Goal: Information Seeking & Learning: Learn about a topic

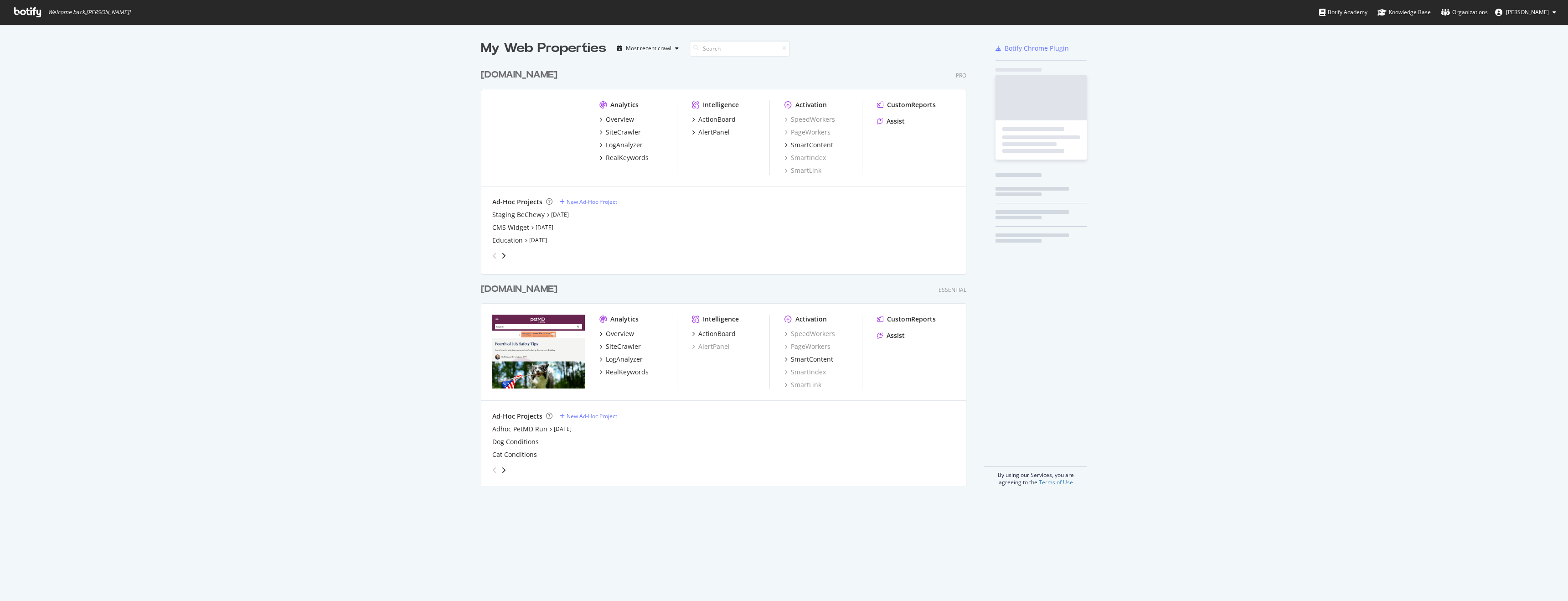
scroll to position [429, 493]
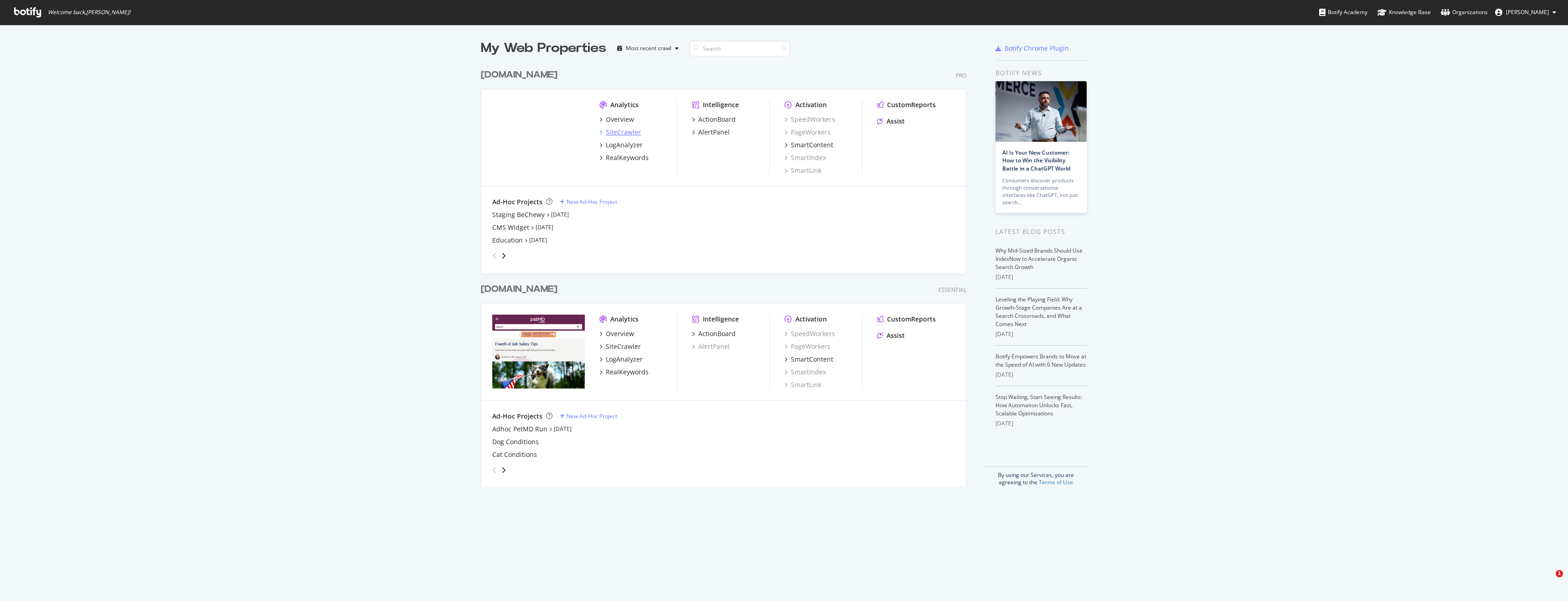
click at [620, 131] on div "SiteCrawler" at bounding box center [623, 132] width 35 height 9
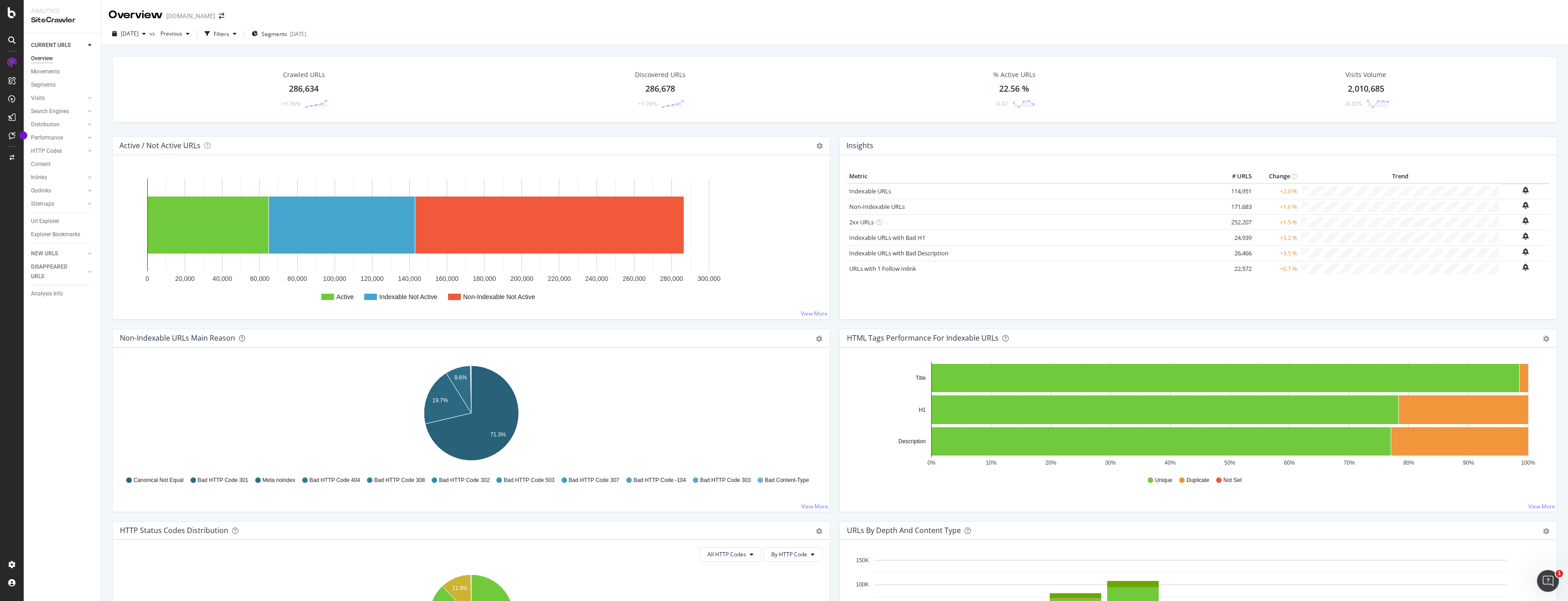
click at [646, 85] on div "286,678" at bounding box center [660, 89] width 30 height 12
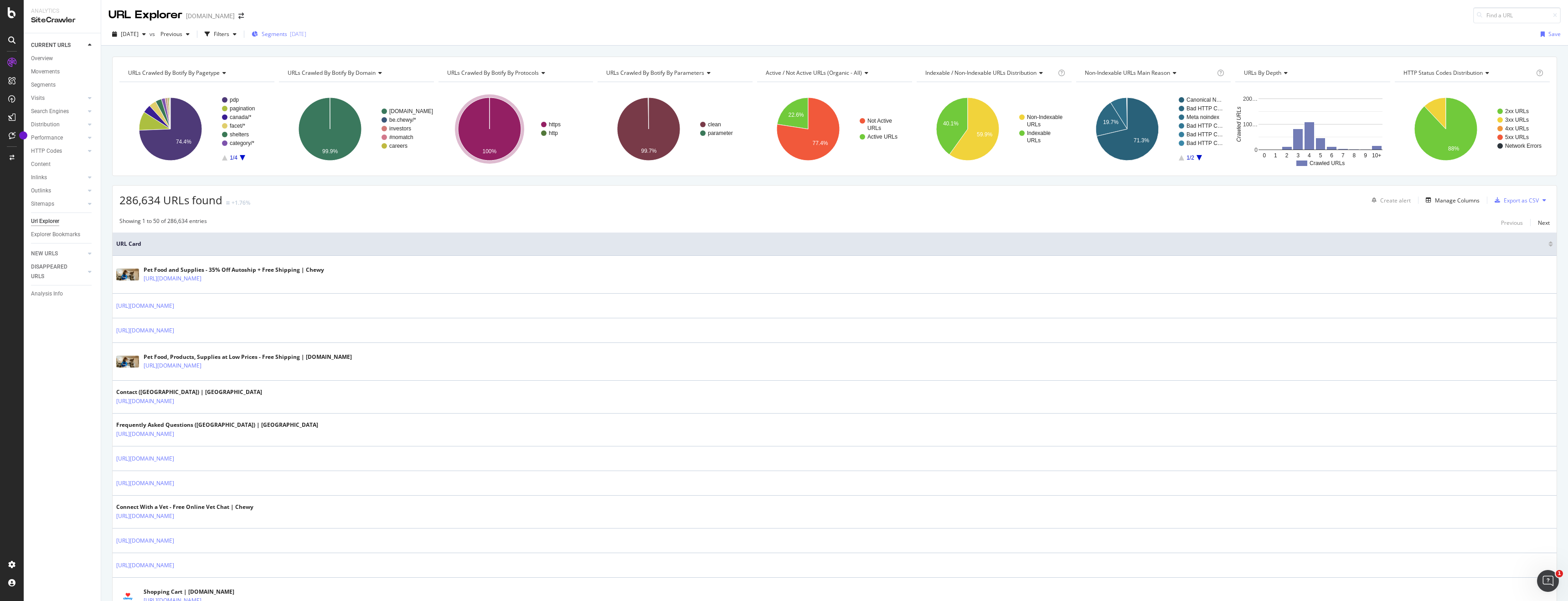
click at [287, 34] on span "Segments" at bounding box center [274, 34] width 25 height 8
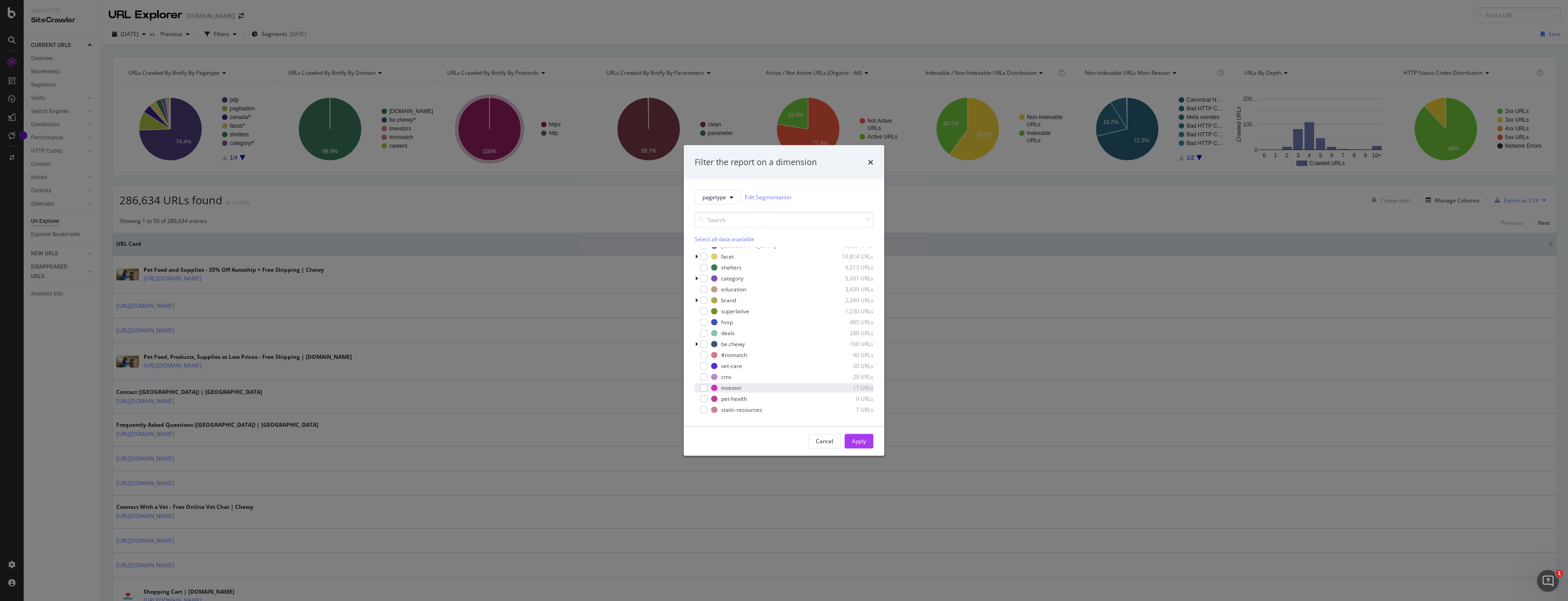
scroll to position [29, 0]
click at [703, 322] on div "modal" at bounding box center [703, 323] width 7 height 7
click at [854, 446] on div "Apply" at bounding box center [859, 440] width 14 height 14
